Goal: Check status: Check status

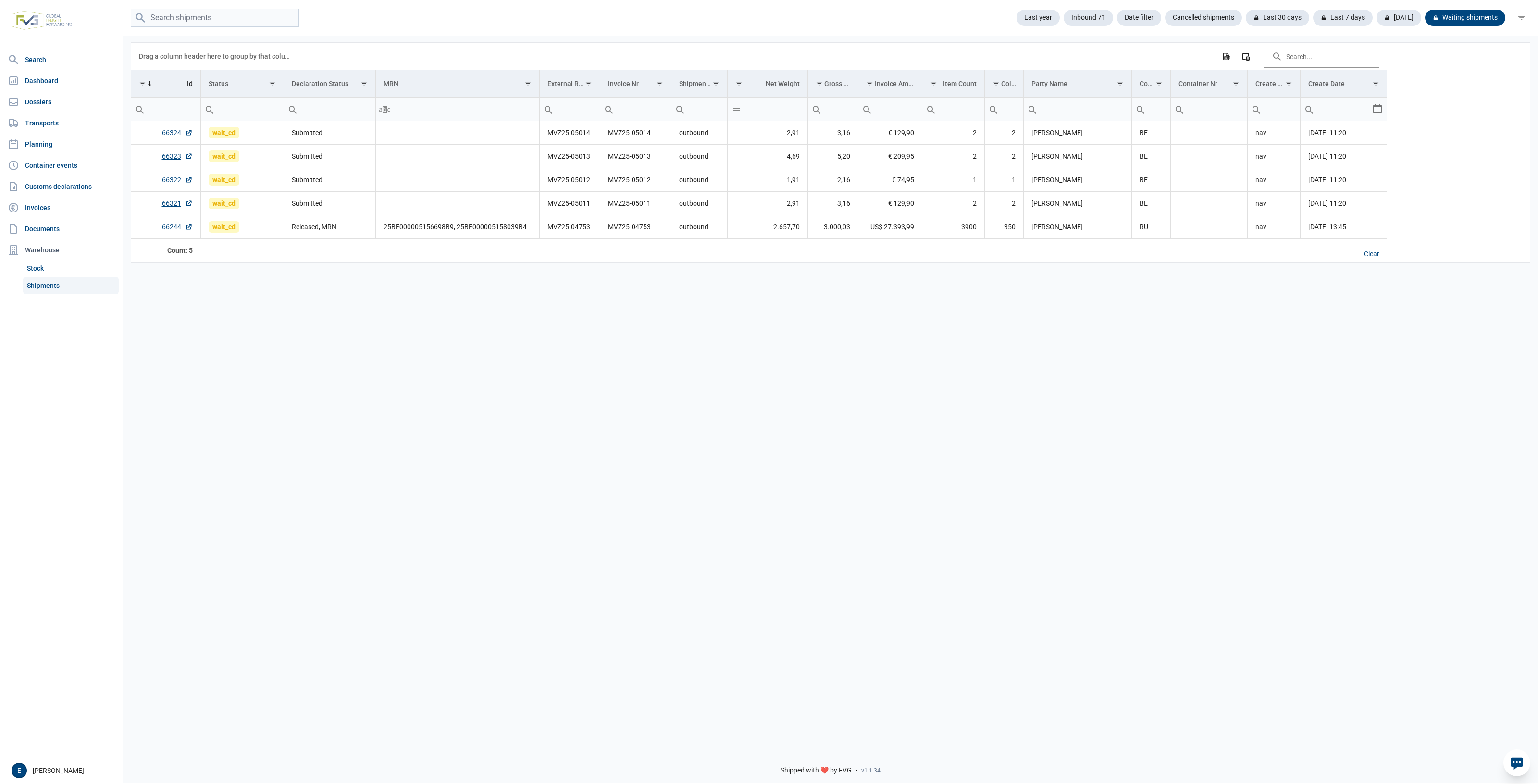
click at [1089, 440] on div "Data grid with 5 rows and 17 columns Drag a column header here to group by that…" at bounding box center [831, 388] width 1415 height 707
drag, startPoint x: 1197, startPoint y: 581, endPoint x: 955, endPoint y: 575, distance: 242.1
drag, startPoint x: 955, startPoint y: 575, endPoint x: 839, endPoint y: 548, distance: 119.1
click at [839, 548] on div "Data grid with 5 rows and 17 columns Drag a column header here to group by that…" at bounding box center [831, 388] width 1415 height 707
drag, startPoint x: 887, startPoint y: 465, endPoint x: 606, endPoint y: 422, distance: 284.3
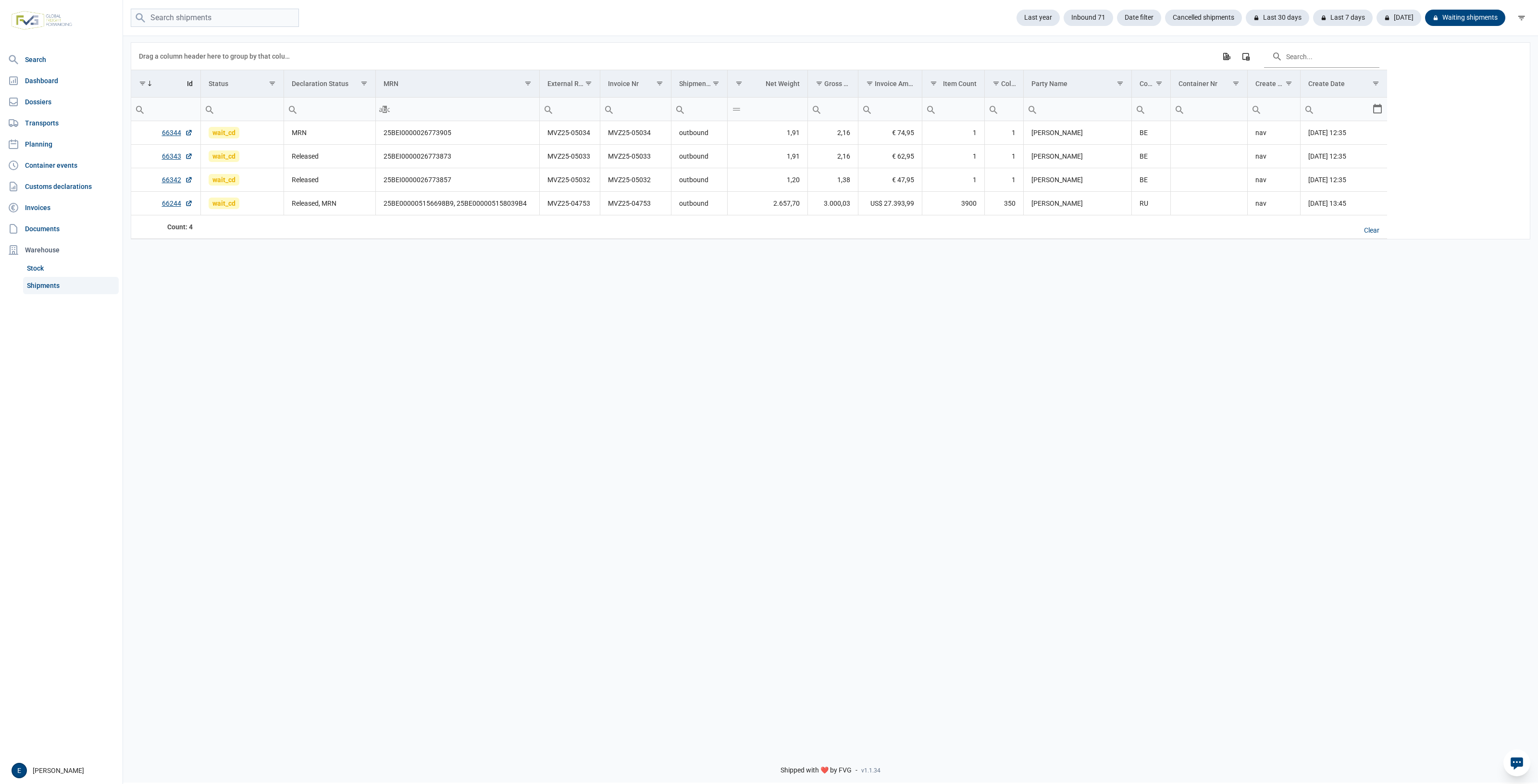
drag, startPoint x: 606, startPoint y: 422, endPoint x: 1139, endPoint y: 329, distance: 541.1
drag, startPoint x: 1139, startPoint y: 329, endPoint x: 749, endPoint y: 337, distance: 390.1
click at [763, 337] on div "Data grid with 4 rows and 17 columns Drag a column header here to group by that…" at bounding box center [831, 388] width 1415 height 707
drag, startPoint x: 1043, startPoint y: 346, endPoint x: 695, endPoint y: 298, distance: 351.3
drag, startPoint x: 695, startPoint y: 298, endPoint x: 1249, endPoint y: 311, distance: 554.2
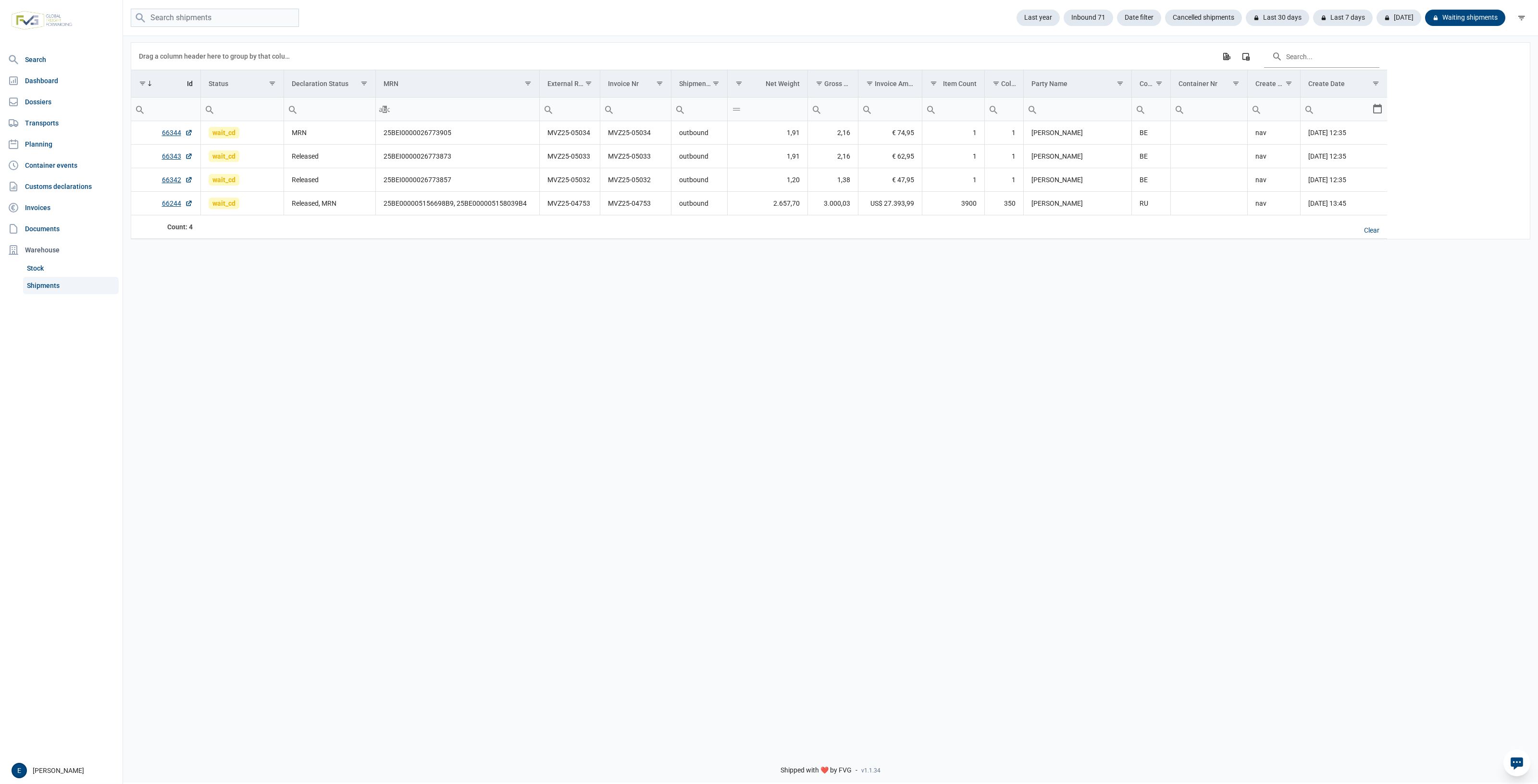
drag, startPoint x: 1249, startPoint y: 311, endPoint x: 813, endPoint y: 341, distance: 437.0
click at [813, 341] on div "Data grid with 4 rows and 17 columns Drag a column header here to group by that…" at bounding box center [831, 388] width 1415 height 707
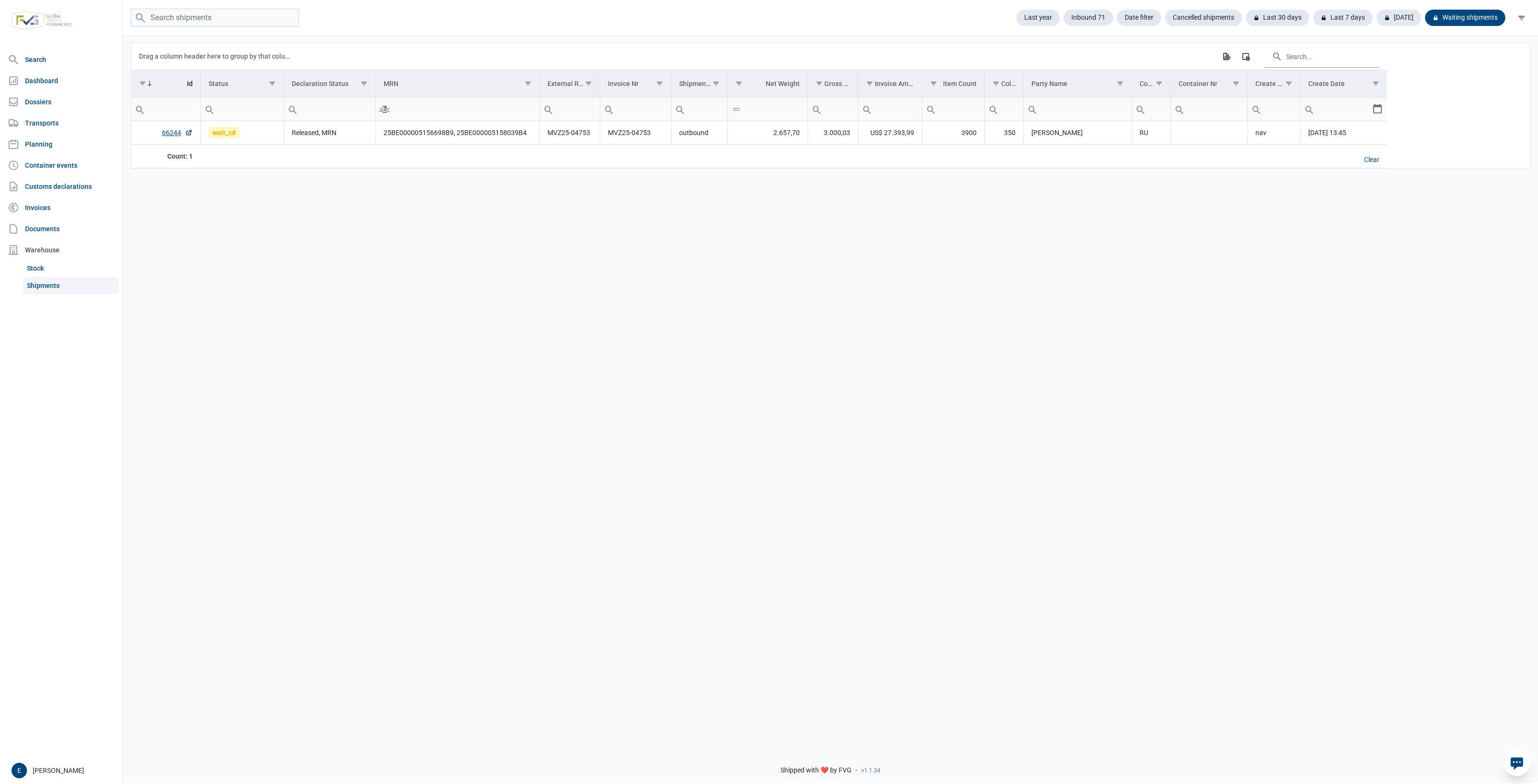
drag, startPoint x: 820, startPoint y: 224, endPoint x: 792, endPoint y: 242, distance: 33.3
drag, startPoint x: 792, startPoint y: 242, endPoint x: 514, endPoint y: 301, distance: 284.2
click at [514, 301] on div "Data grid with 1 rows and 17 columns Drag a column header here to group by that…" at bounding box center [831, 388] width 1415 height 707
drag, startPoint x: 860, startPoint y: 376, endPoint x: 603, endPoint y: 346, distance: 258.7
drag, startPoint x: 603, startPoint y: 346, endPoint x: 311, endPoint y: 300, distance: 295.6
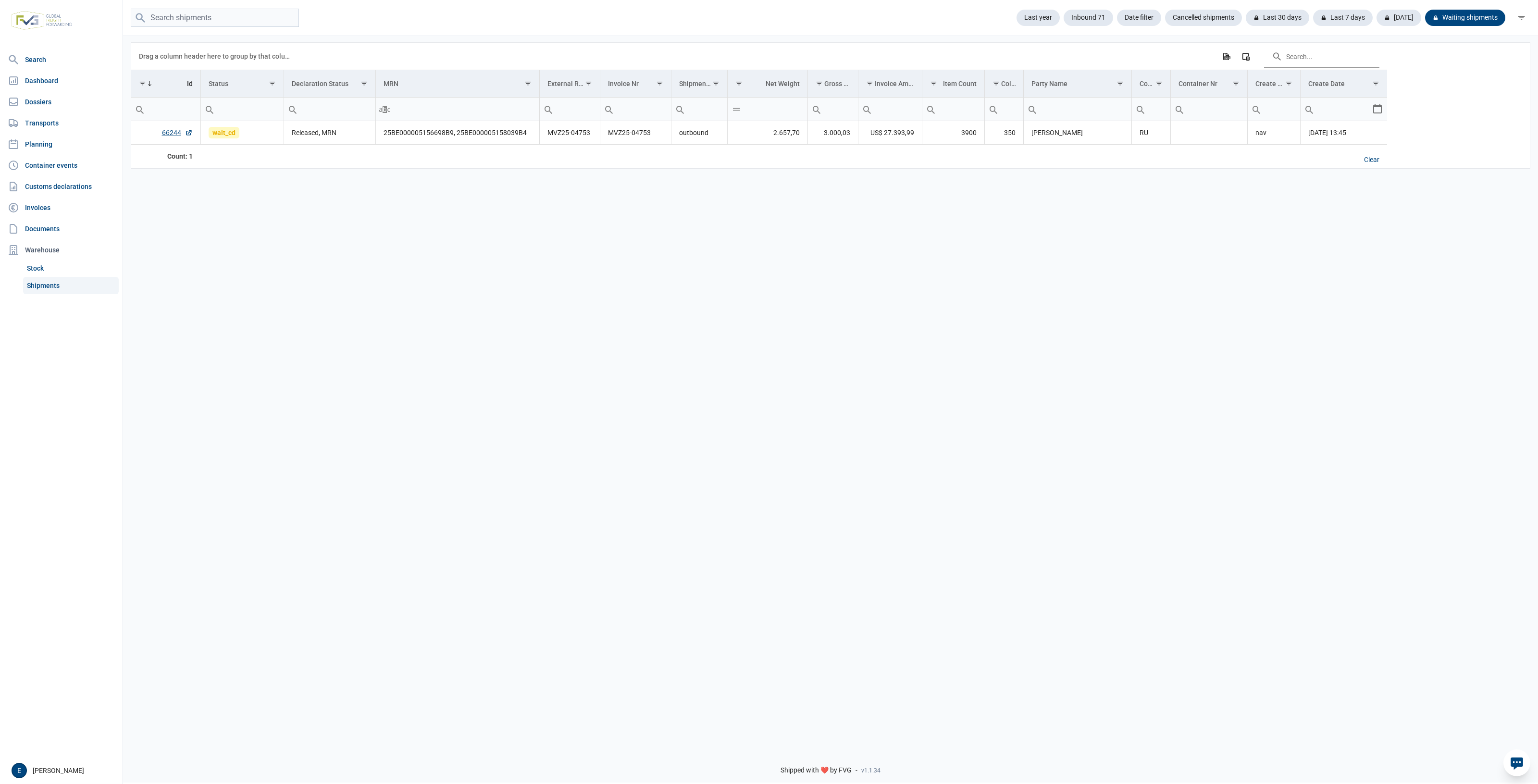
drag, startPoint x: 311, startPoint y: 300, endPoint x: 942, endPoint y: 308, distance: 631.1
drag, startPoint x: 942, startPoint y: 308, endPoint x: 376, endPoint y: 282, distance: 566.6
drag, startPoint x: 376, startPoint y: 282, endPoint x: 633, endPoint y: 275, distance: 257.1
drag, startPoint x: 633, startPoint y: 275, endPoint x: 911, endPoint y: 296, distance: 278.8
click at [1019, 279] on div "Data grid with 1 rows and 17 columns Drag a column header here to group by that…" at bounding box center [831, 388] width 1415 height 707
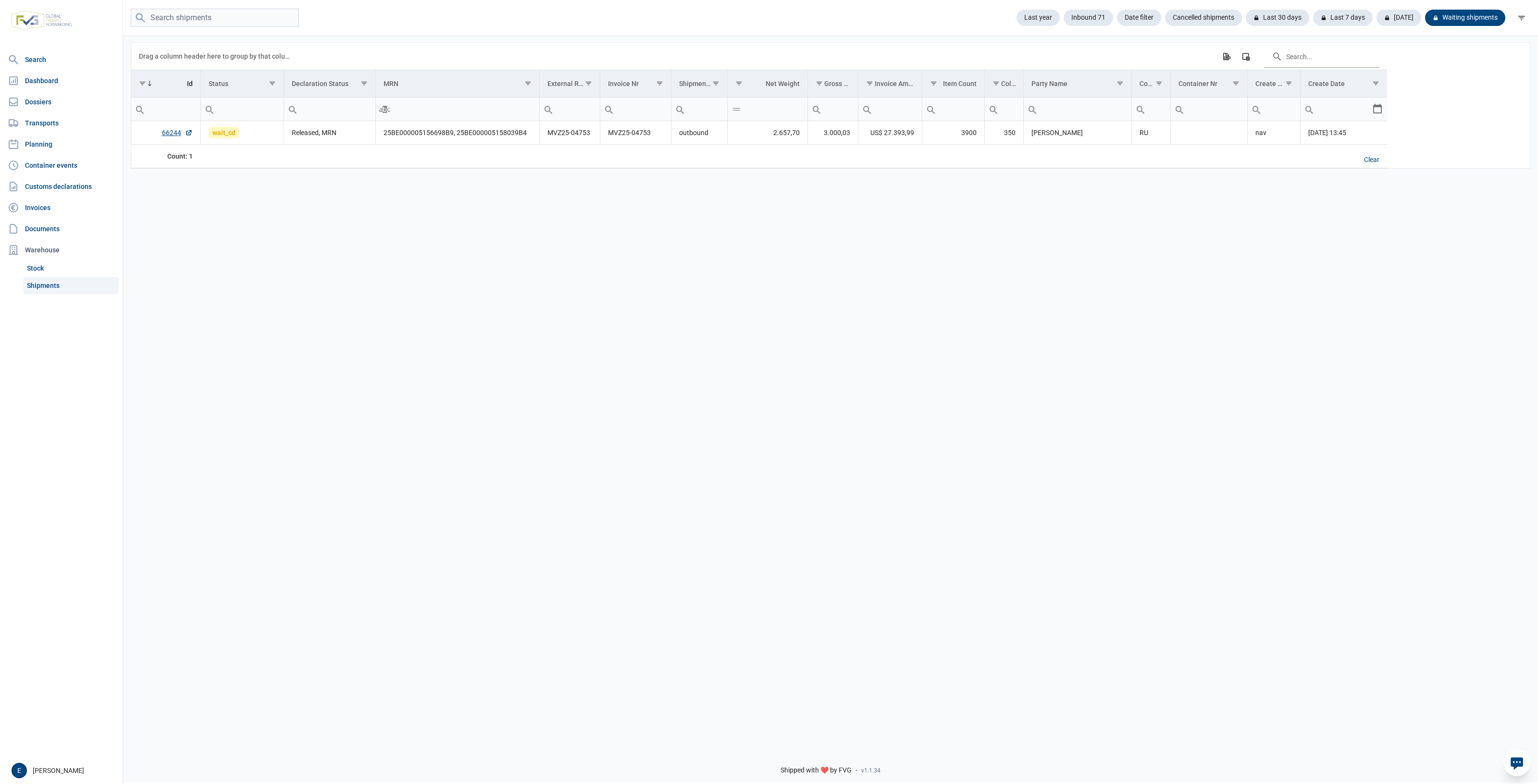
drag, startPoint x: 509, startPoint y: 391, endPoint x: 328, endPoint y: 350, distance: 185.6
drag, startPoint x: 328, startPoint y: 350, endPoint x: 925, endPoint y: 302, distance: 598.9
drag, startPoint x: 925, startPoint y: 302, endPoint x: 659, endPoint y: 294, distance: 266.1
drag, startPoint x: 659, startPoint y: 294, endPoint x: 541, endPoint y: 294, distance: 118.0
drag, startPoint x: 541, startPoint y: 294, endPoint x: 945, endPoint y: 323, distance: 405.0
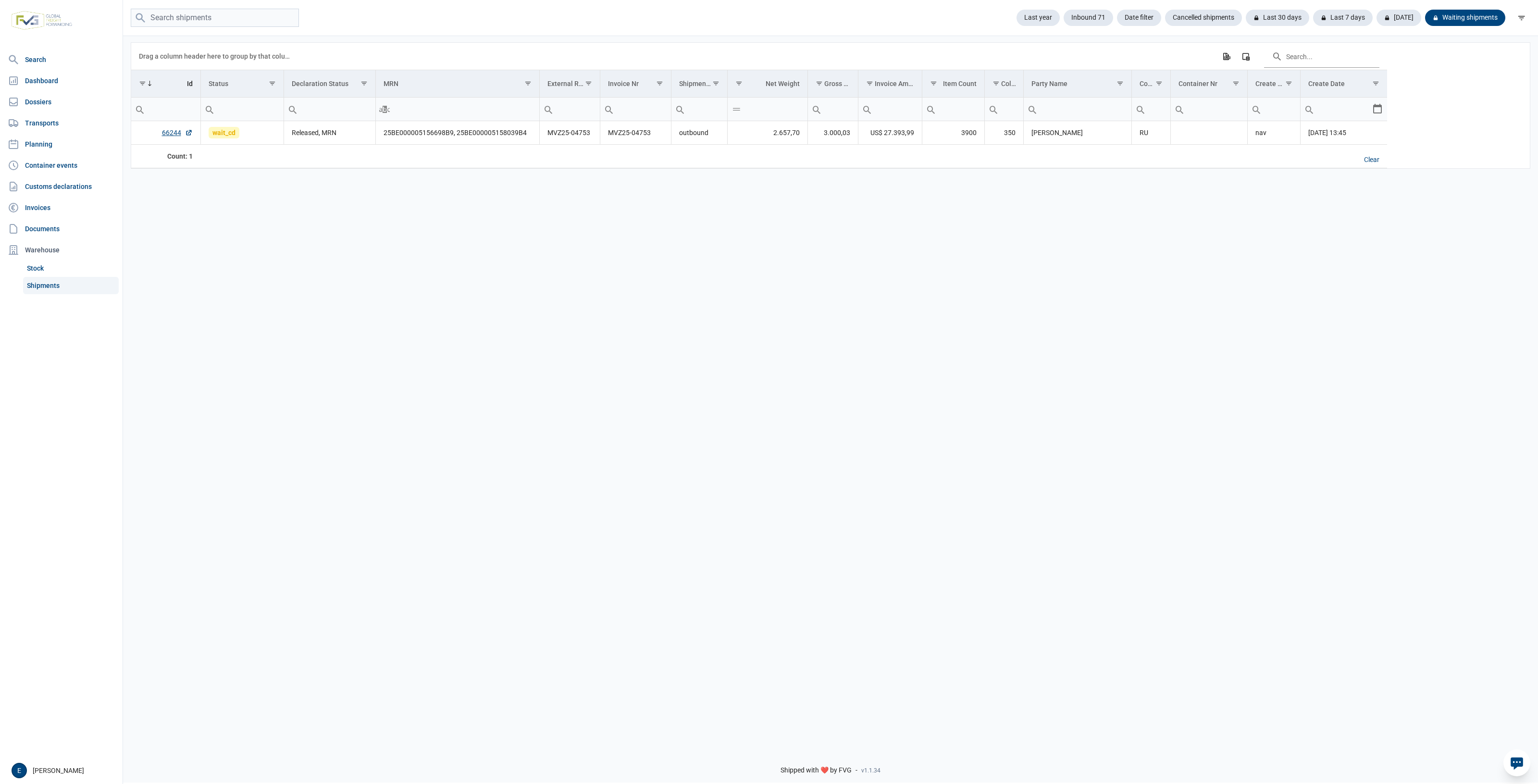
drag, startPoint x: 945, startPoint y: 323, endPoint x: 709, endPoint y: 309, distance: 236.4
drag, startPoint x: 709, startPoint y: 309, endPoint x: 1063, endPoint y: 272, distance: 355.9
drag, startPoint x: 1063, startPoint y: 272, endPoint x: 610, endPoint y: 375, distance: 464.6
click at [659, 328] on div "Data grid with 1 rows and 17 columns Drag a column header here to group by that…" at bounding box center [831, 388] width 1415 height 707
drag, startPoint x: 734, startPoint y: 459, endPoint x: 603, endPoint y: 441, distance: 132.2
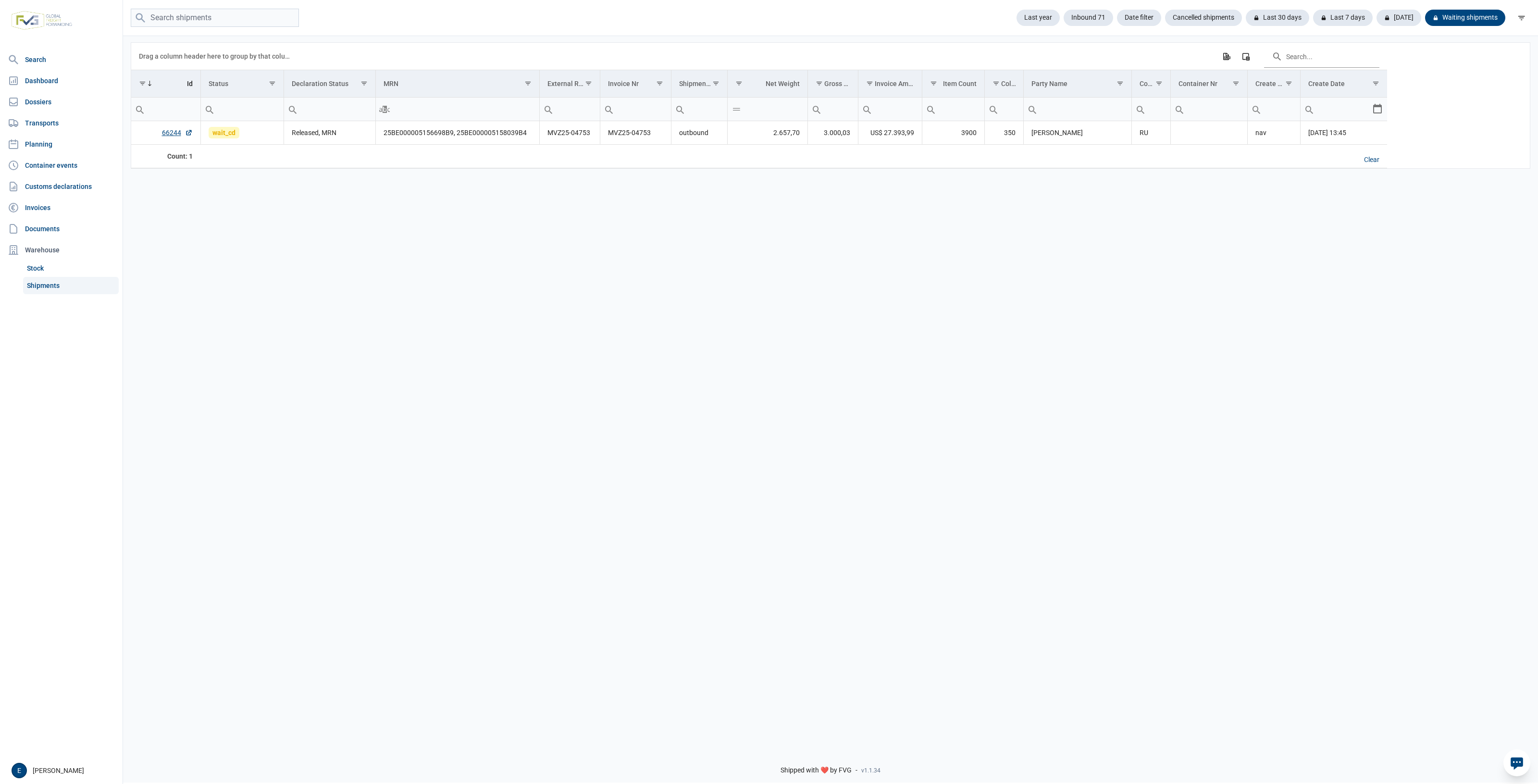
drag, startPoint x: 603, startPoint y: 441, endPoint x: 678, endPoint y: 353, distance: 115.6
drag, startPoint x: 678, startPoint y: 353, endPoint x: 580, endPoint y: 309, distance: 107.4
click at [598, 320] on div "Data grid with 1 rows and 17 columns Drag a column header here to group by that…" at bounding box center [831, 388] width 1415 height 707
click at [665, 390] on div "Data grid with 1 rows and 17 columns Drag a column header here to group by that…" at bounding box center [831, 388] width 1415 height 707
